Goal: Find specific page/section: Find specific page/section

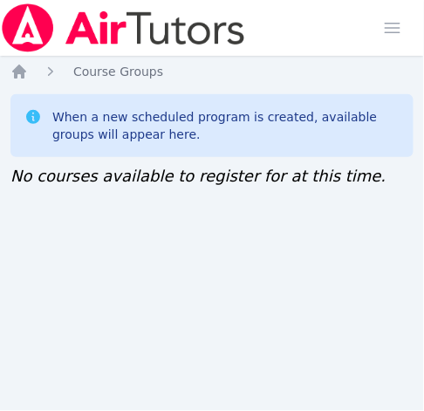
click at [27, 217] on div "Home Sessions Study Groups Students Messages Open user menu [PERSON_NAME] ([PER…" at bounding box center [212, 205] width 424 height 411
